Goal: Transaction & Acquisition: Purchase product/service

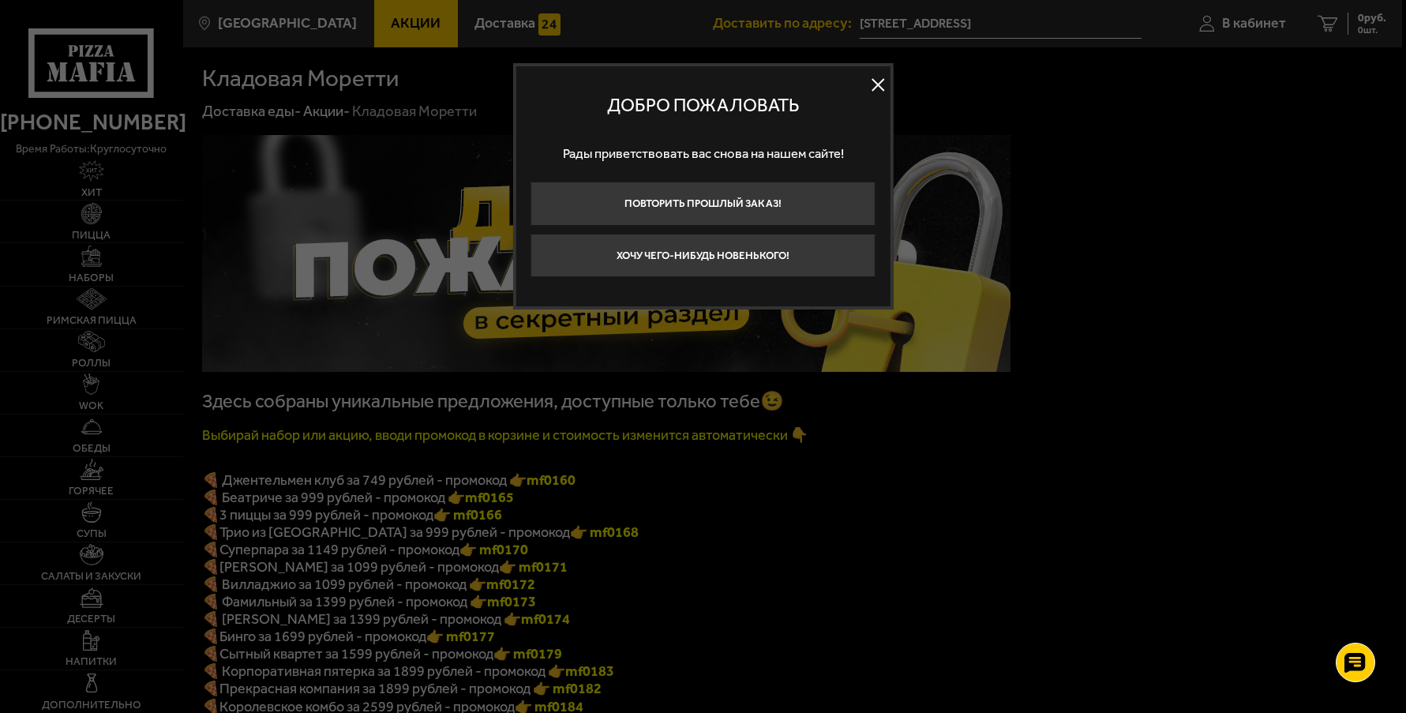
click at [879, 88] on button at bounding box center [879, 85] width 24 height 24
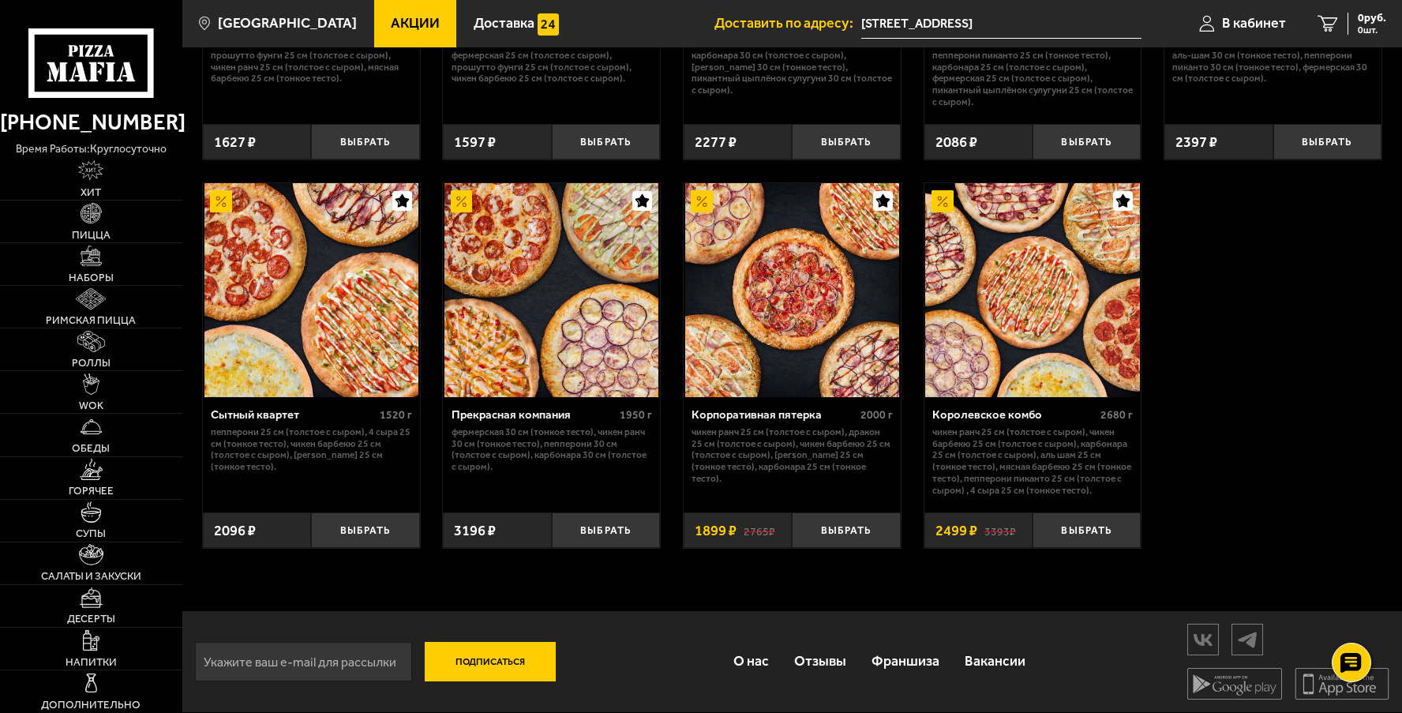
scroll to position [1421, 0]
click at [358, 530] on button "Выбрать" at bounding box center [365, 530] width 108 height 36
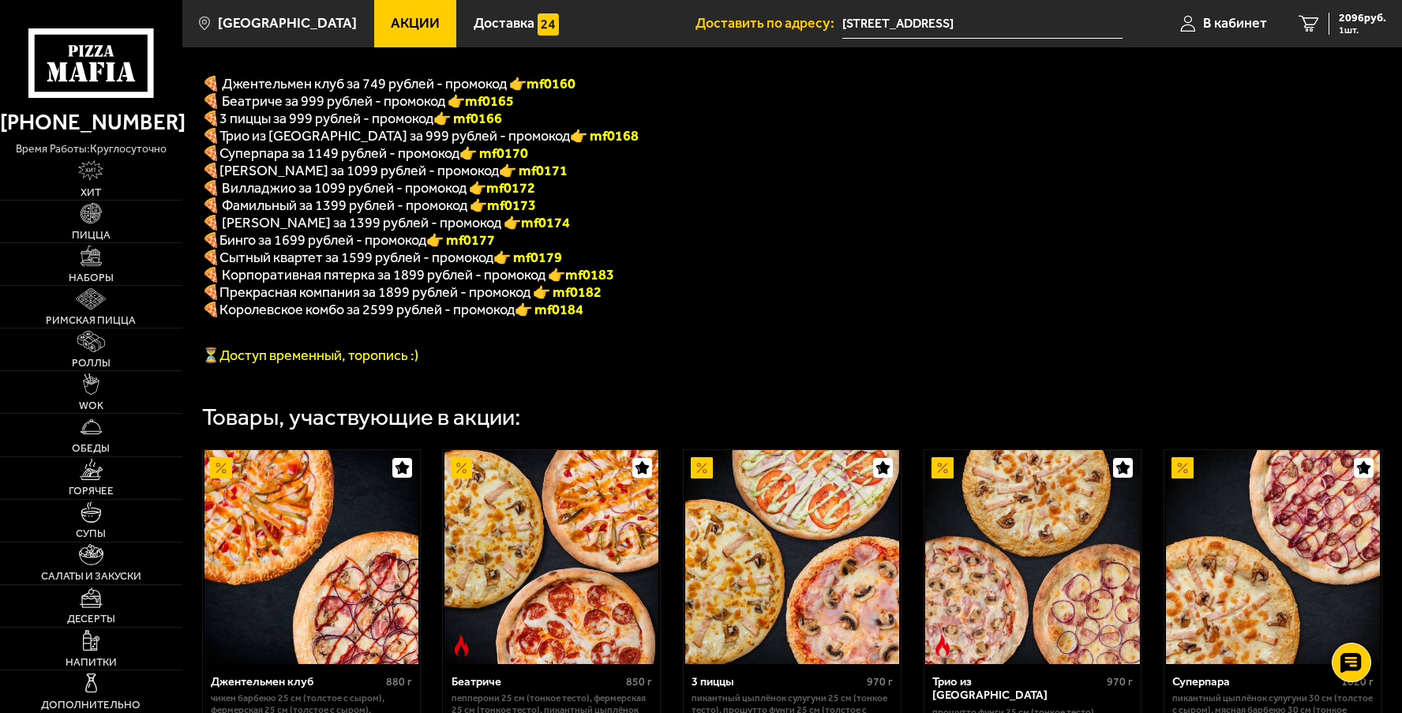
scroll to position [158, 0]
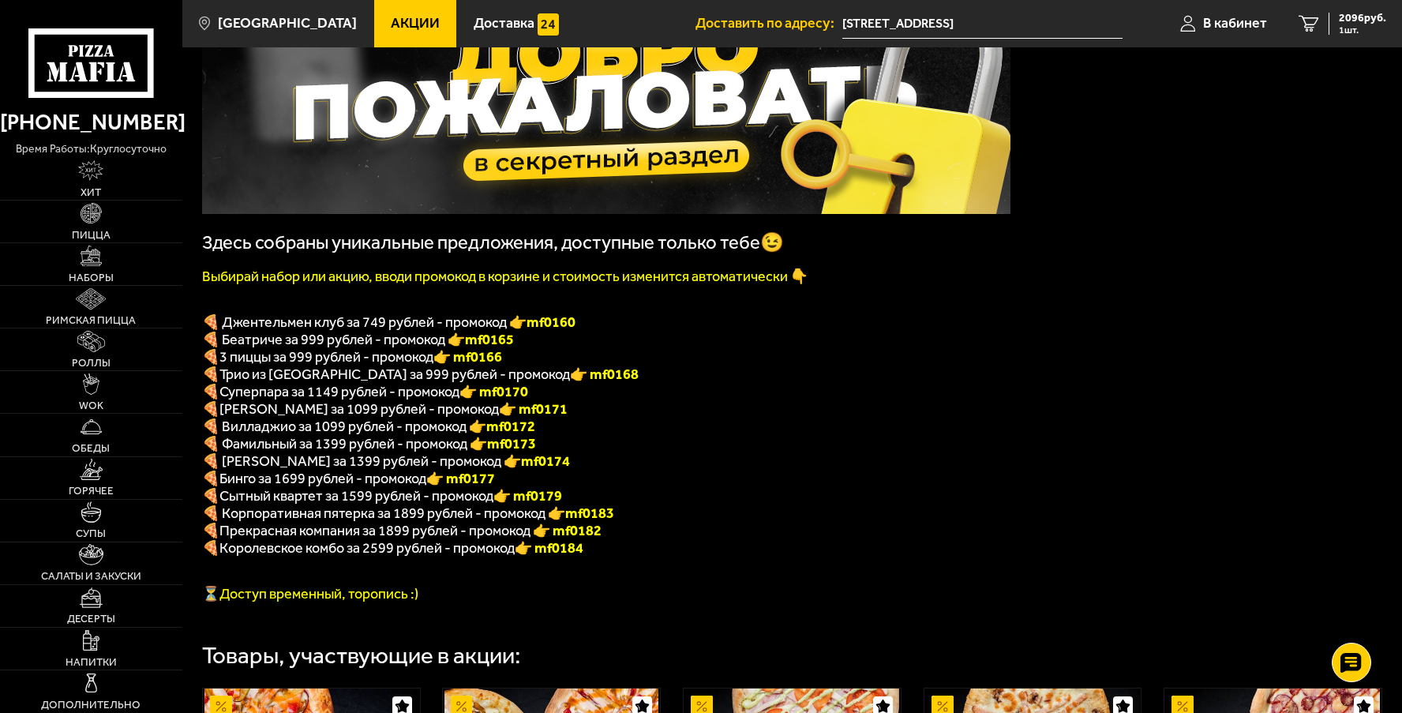
click at [561, 504] on b "👉 mf0179" at bounding box center [527, 495] width 69 height 17
copy b "f0179"
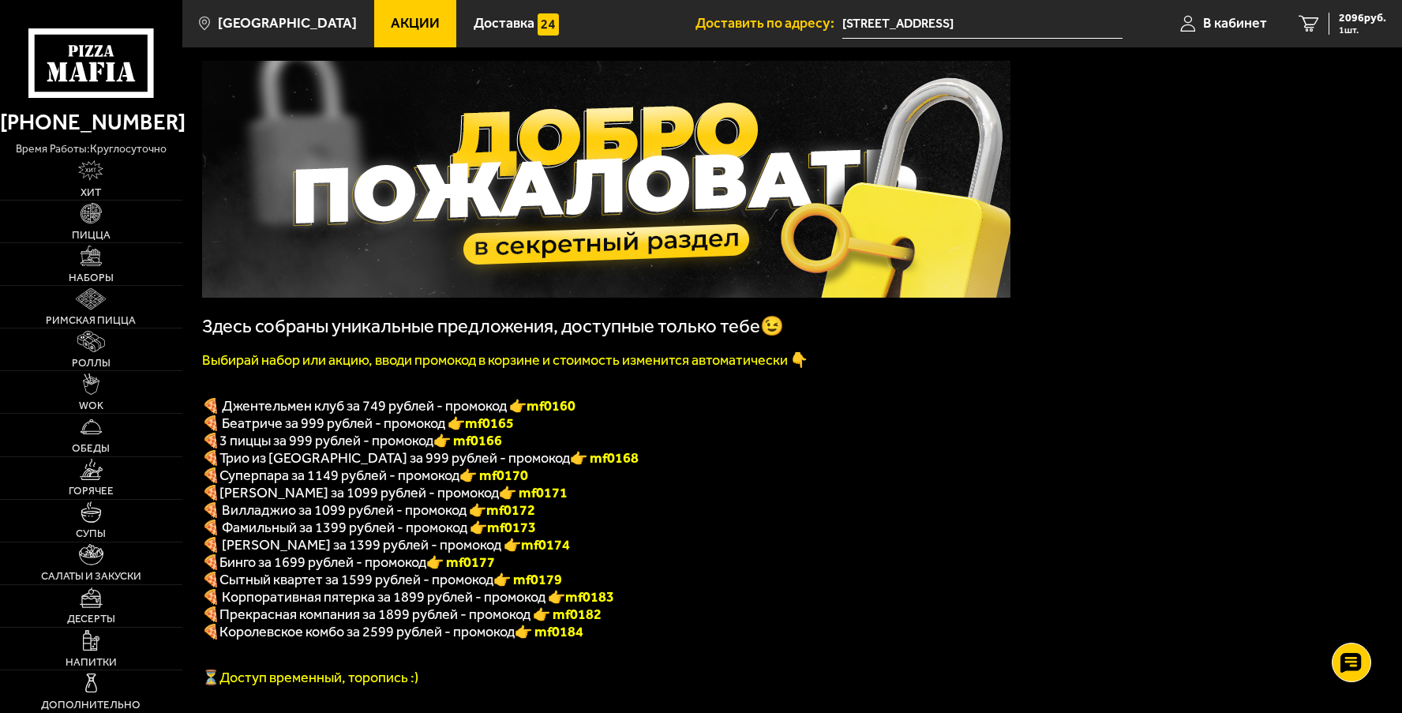
scroll to position [0, 0]
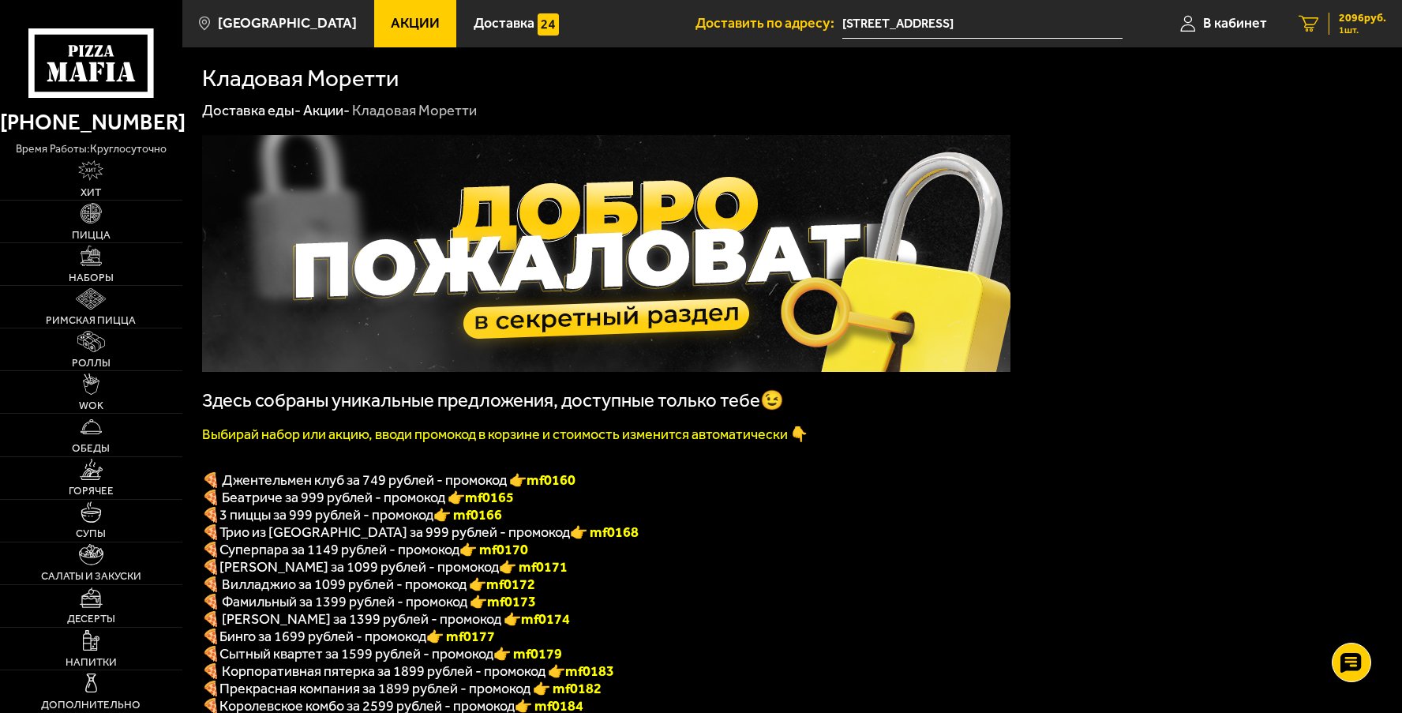
click at [1361, 20] on span "2096 руб." at bounding box center [1362, 18] width 47 height 11
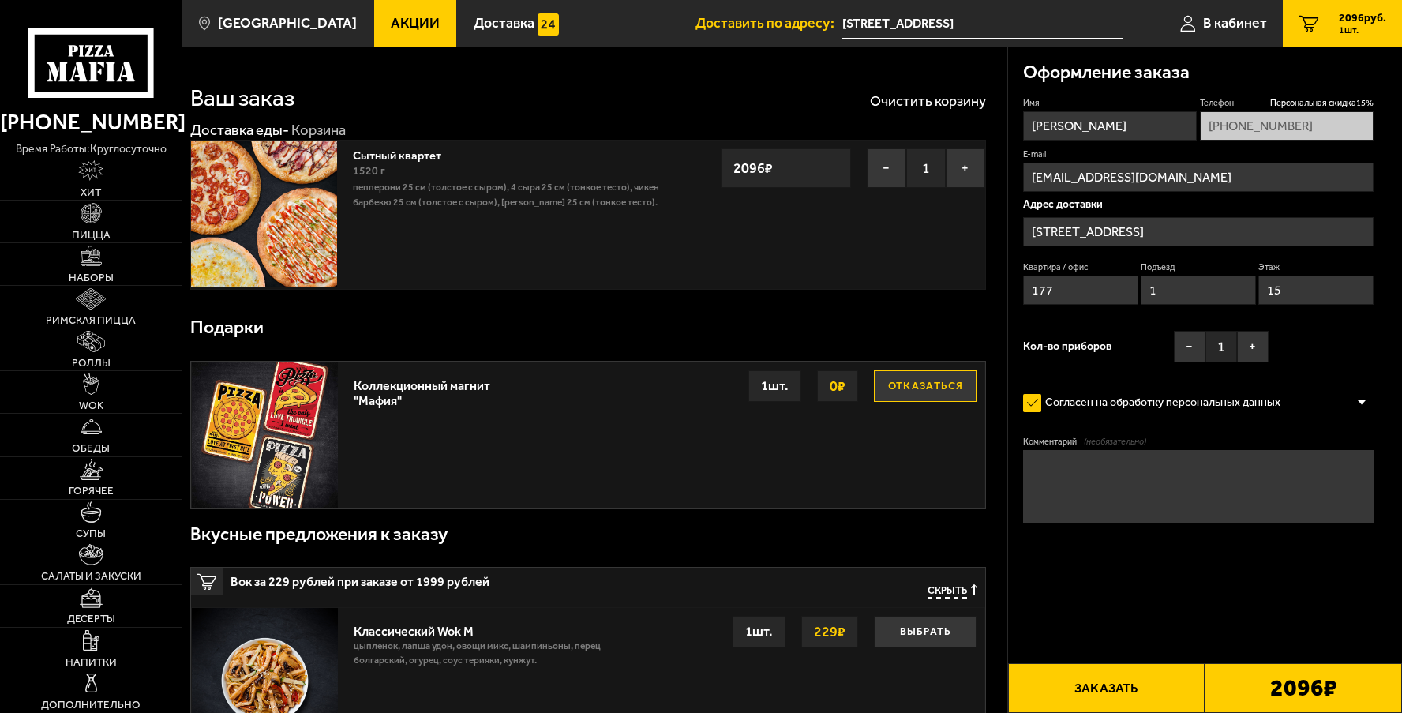
type input "[STREET_ADDRESS][PERSON_NAME]"
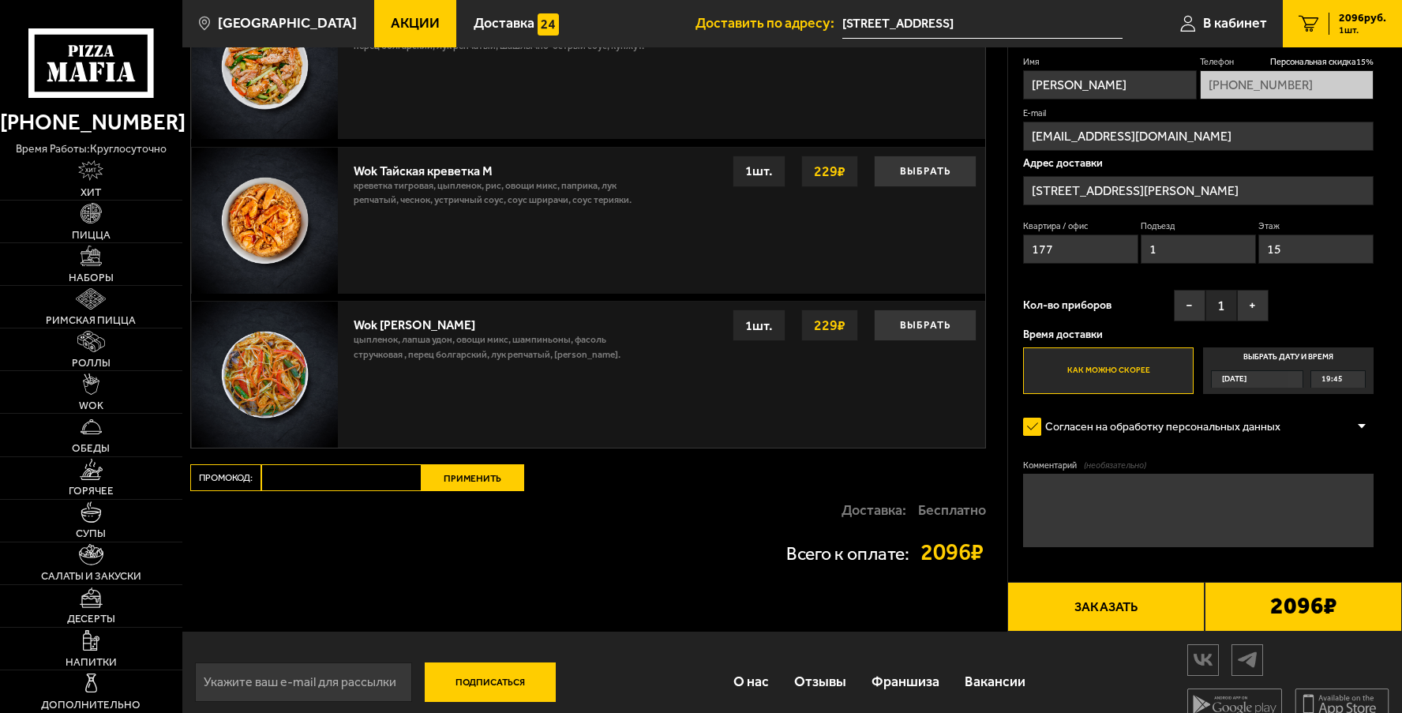
scroll to position [1100, 0]
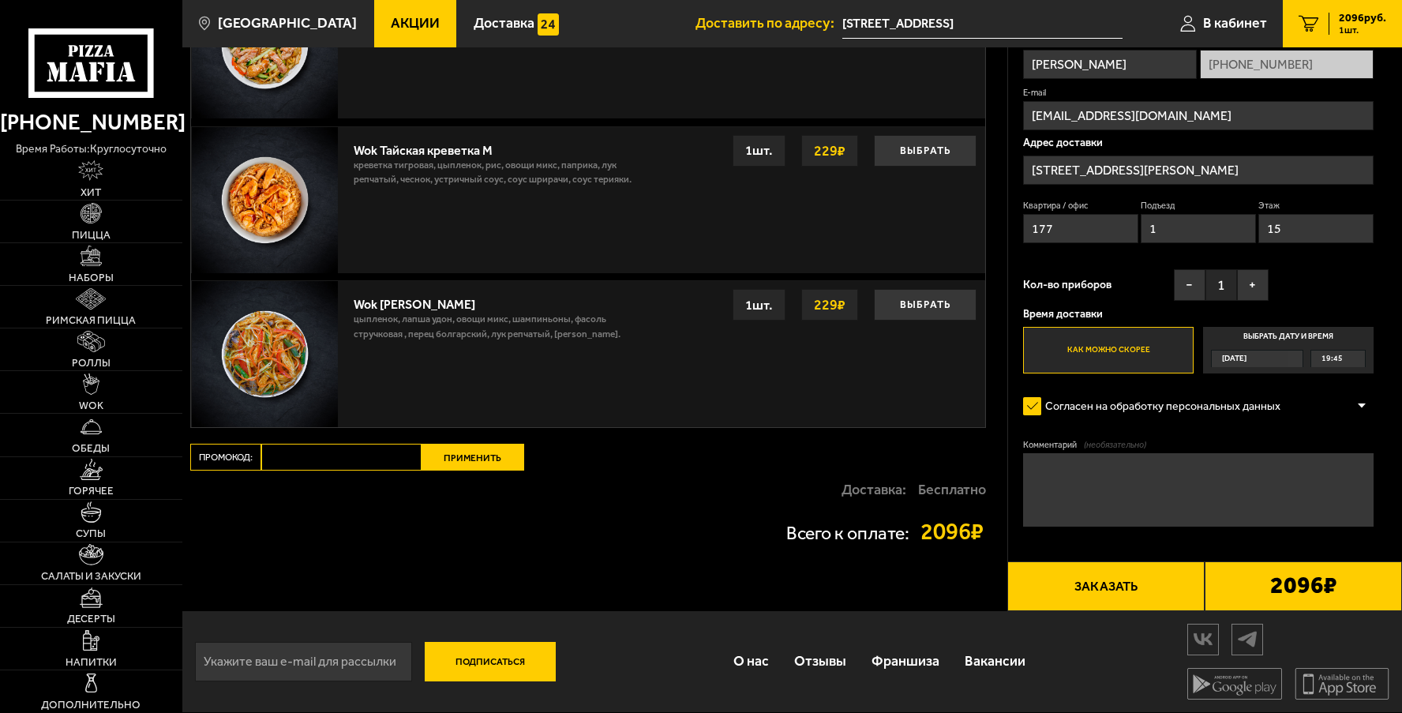
click at [323, 455] on input "Промокод:" at bounding box center [341, 457] width 160 height 27
paste input "mf0179"
type input "mf0179"
click at [500, 459] on button "Применить" at bounding box center [473, 457] width 103 height 27
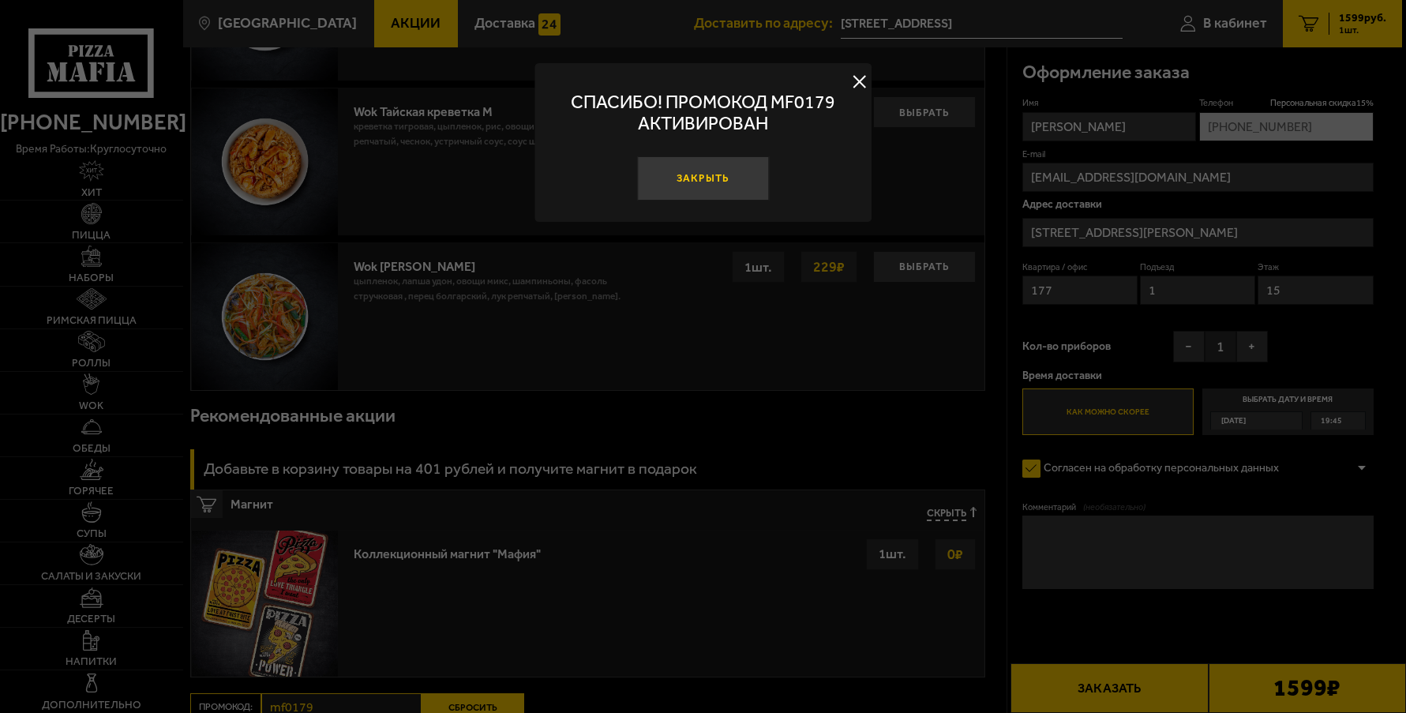
click at [678, 182] on button "Закрыть" at bounding box center [703, 178] width 132 height 44
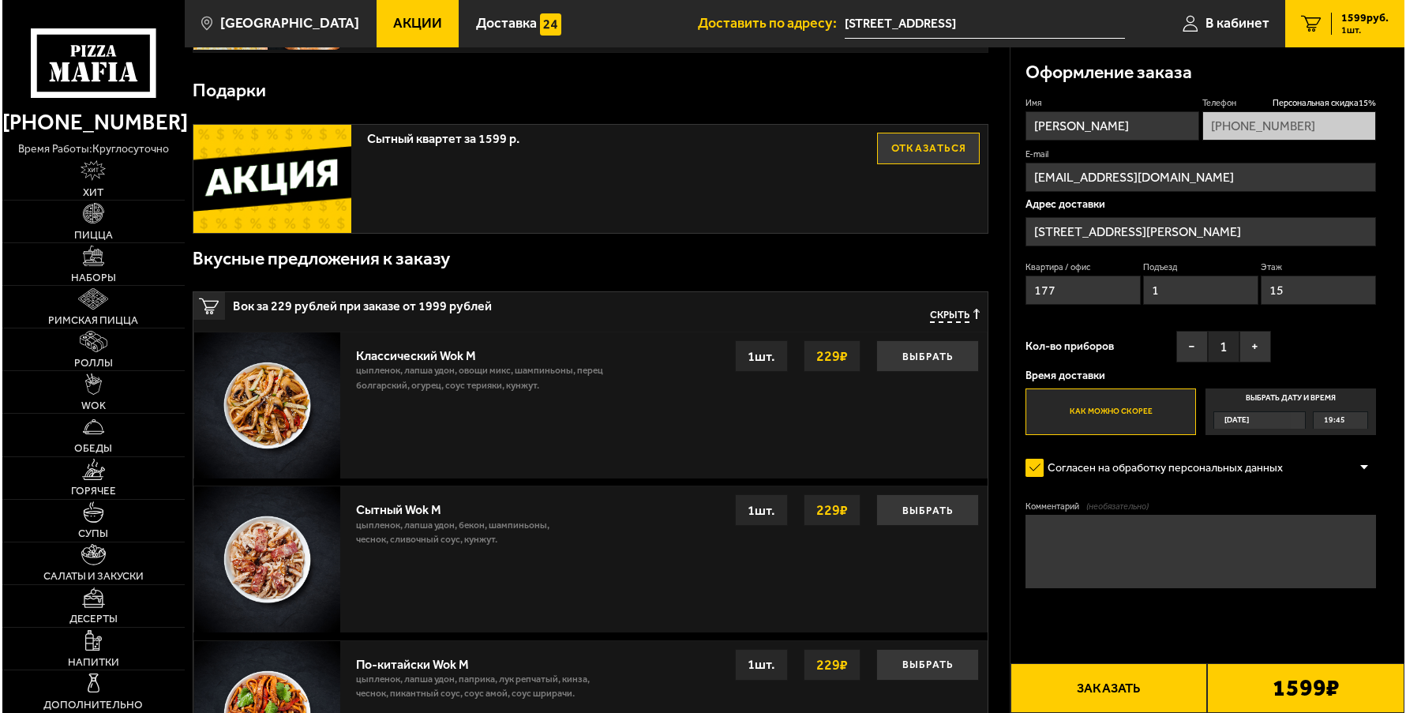
scroll to position [0, 0]
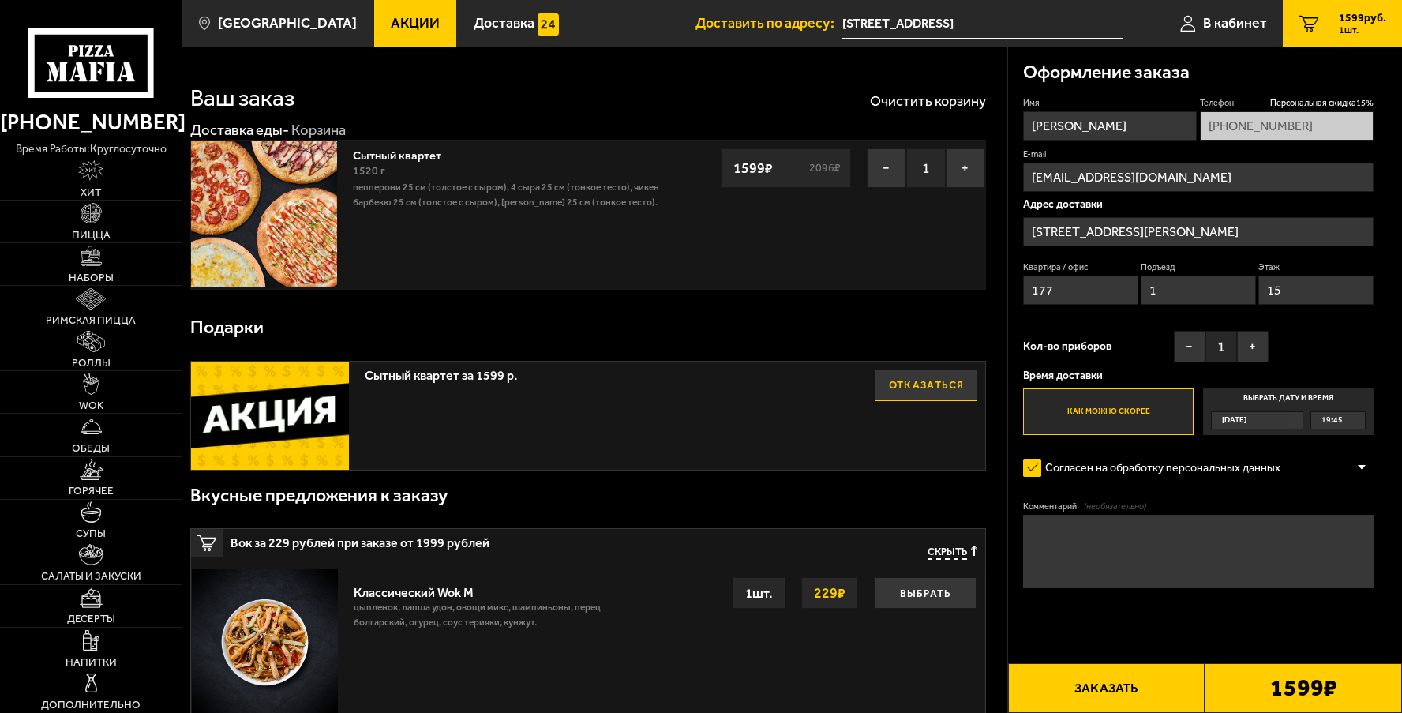
click at [1134, 687] on button "Заказать" at bounding box center [1106, 688] width 197 height 50
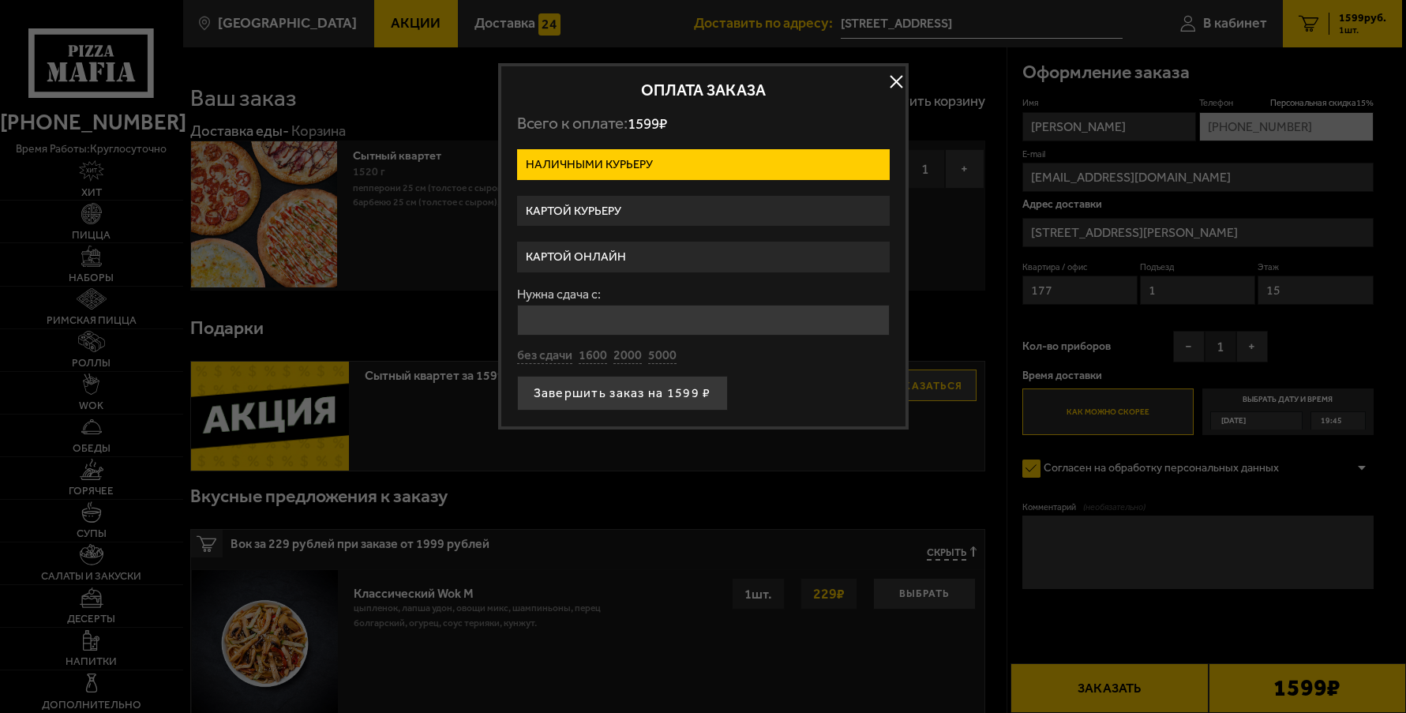
click at [668, 214] on label "Картой курьеру" at bounding box center [703, 211] width 373 height 31
click at [0, 0] on input "Картой курьеру" at bounding box center [0, 0] width 0 height 0
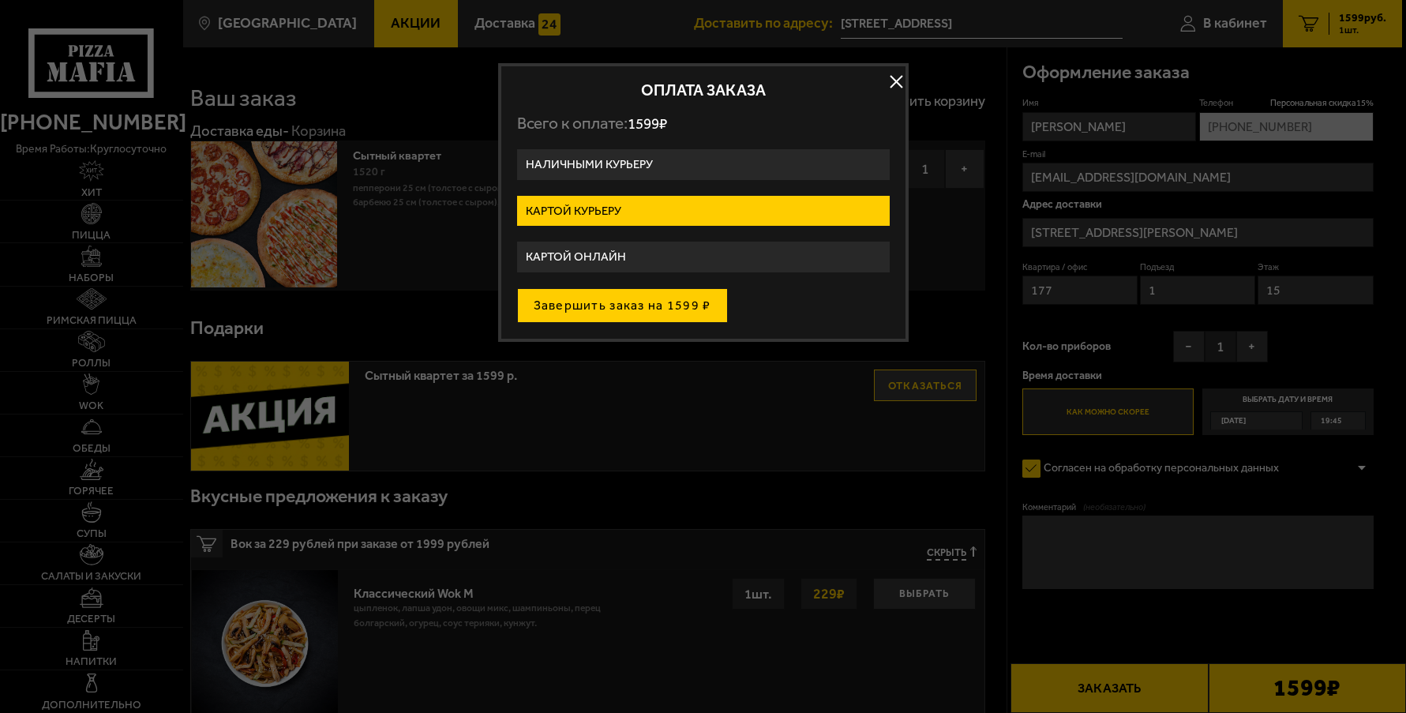
click at [646, 309] on button "Завершить заказ на 1599 ₽" at bounding box center [622, 305] width 211 height 35
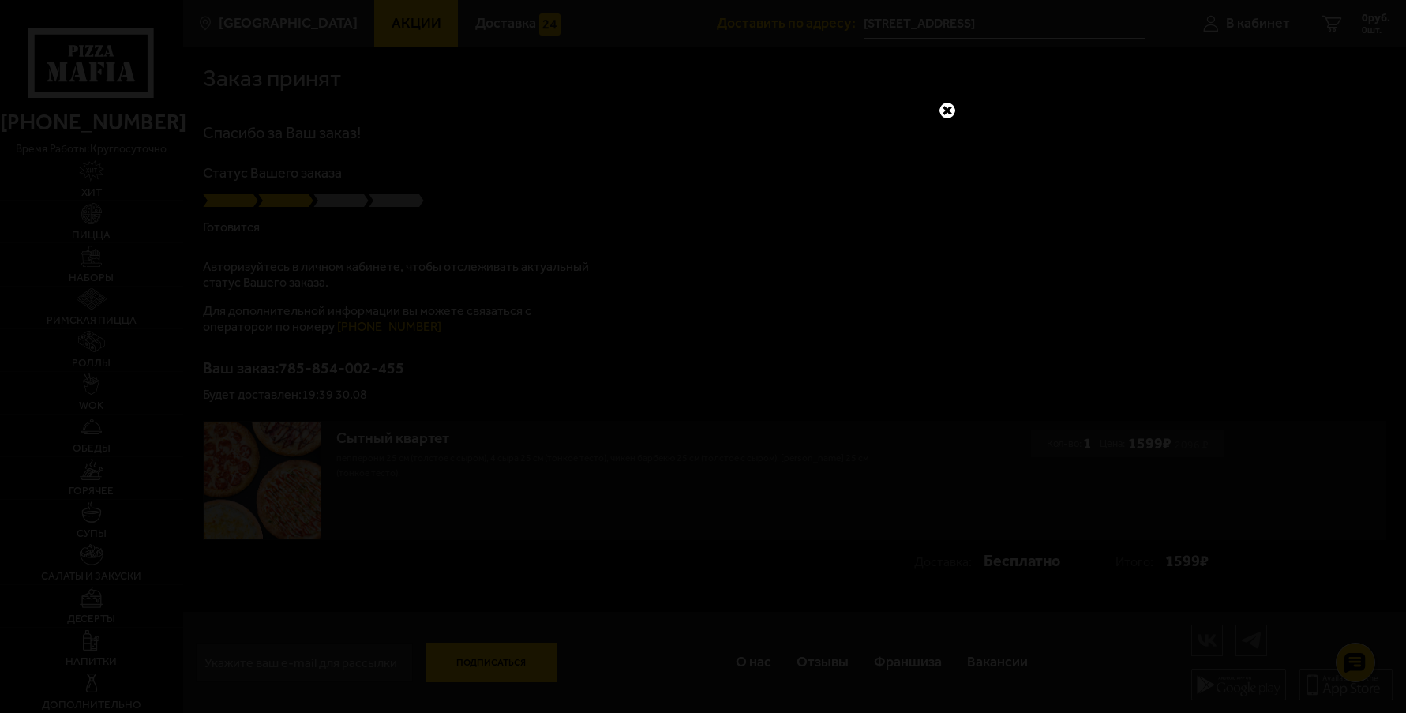
click at [948, 107] on link at bounding box center [947, 110] width 21 height 21
